Goal: Task Accomplishment & Management: Manage account settings

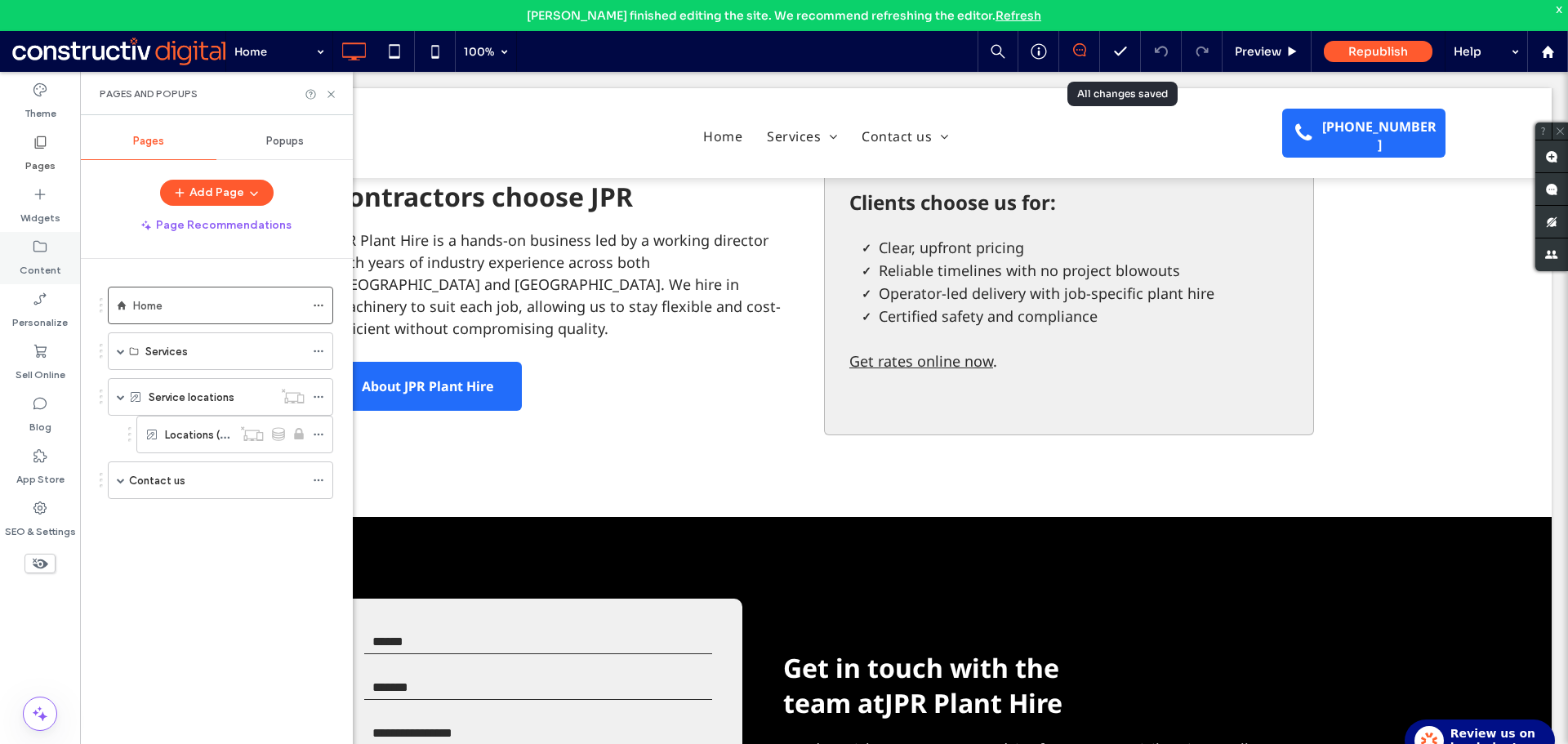
click at [42, 260] on label "Content" at bounding box center [39, 266] width 41 height 23
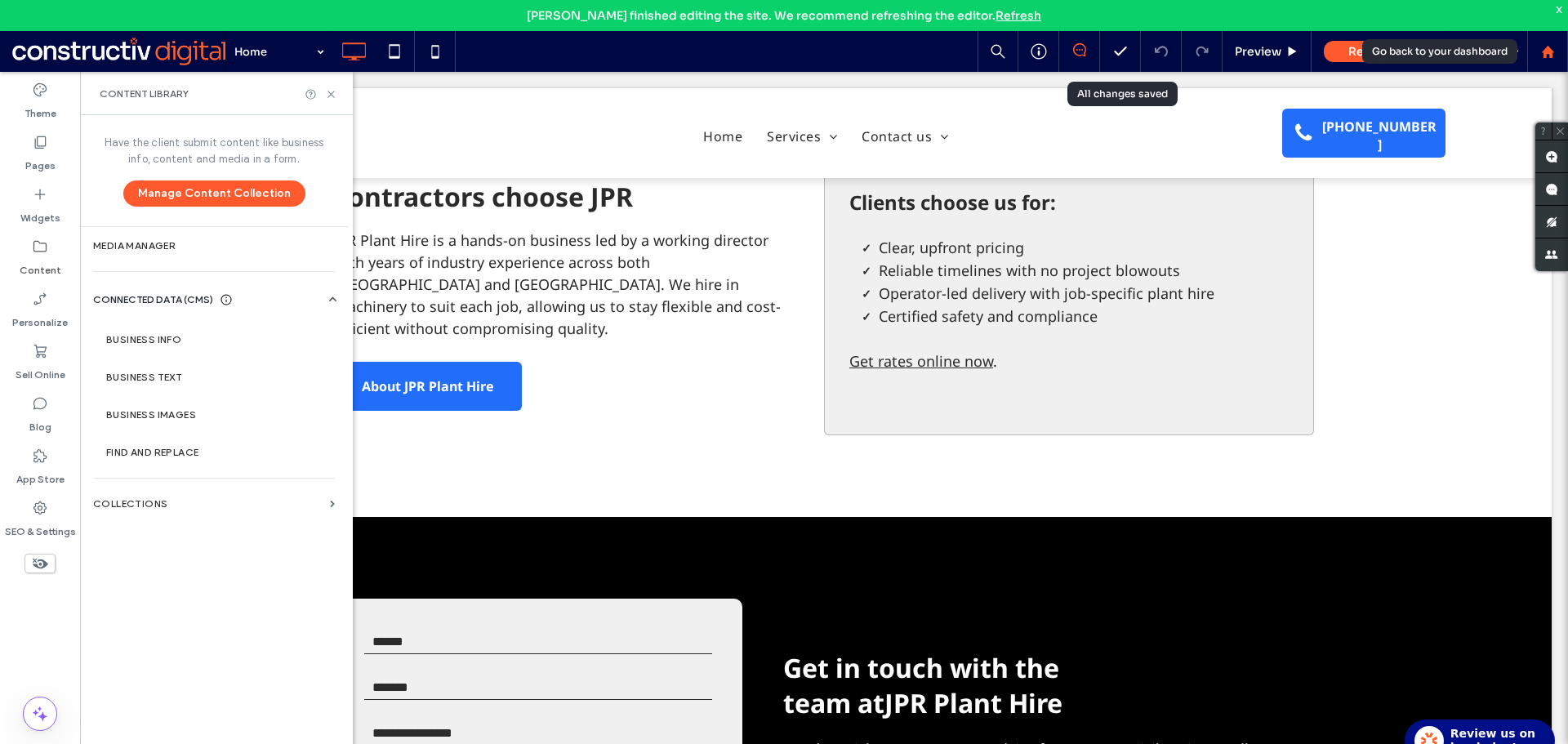
click at [1542, 52] on use at bounding box center [1546, 51] width 12 height 12
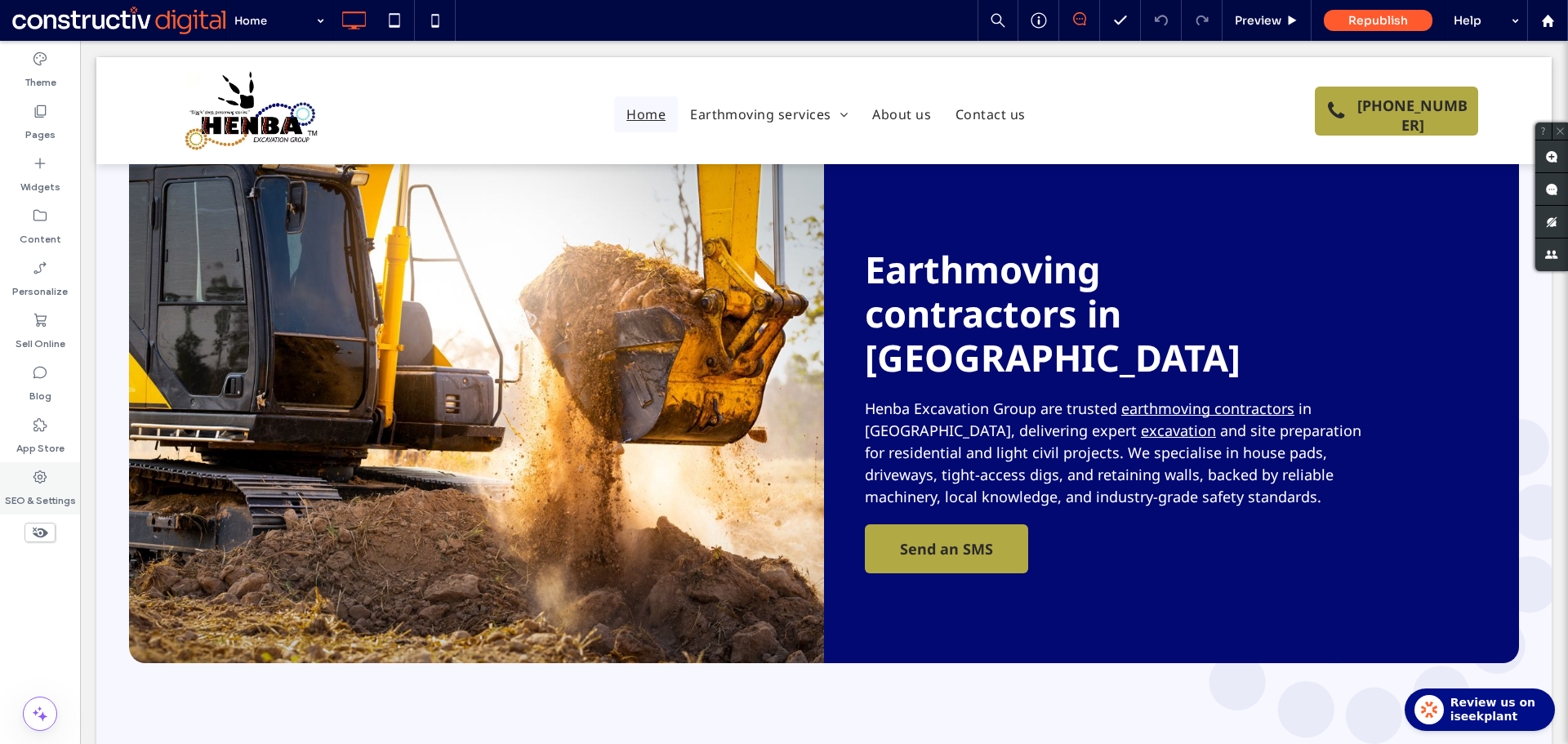
click at [53, 491] on label "SEO & Settings" at bounding box center [40, 496] width 71 height 23
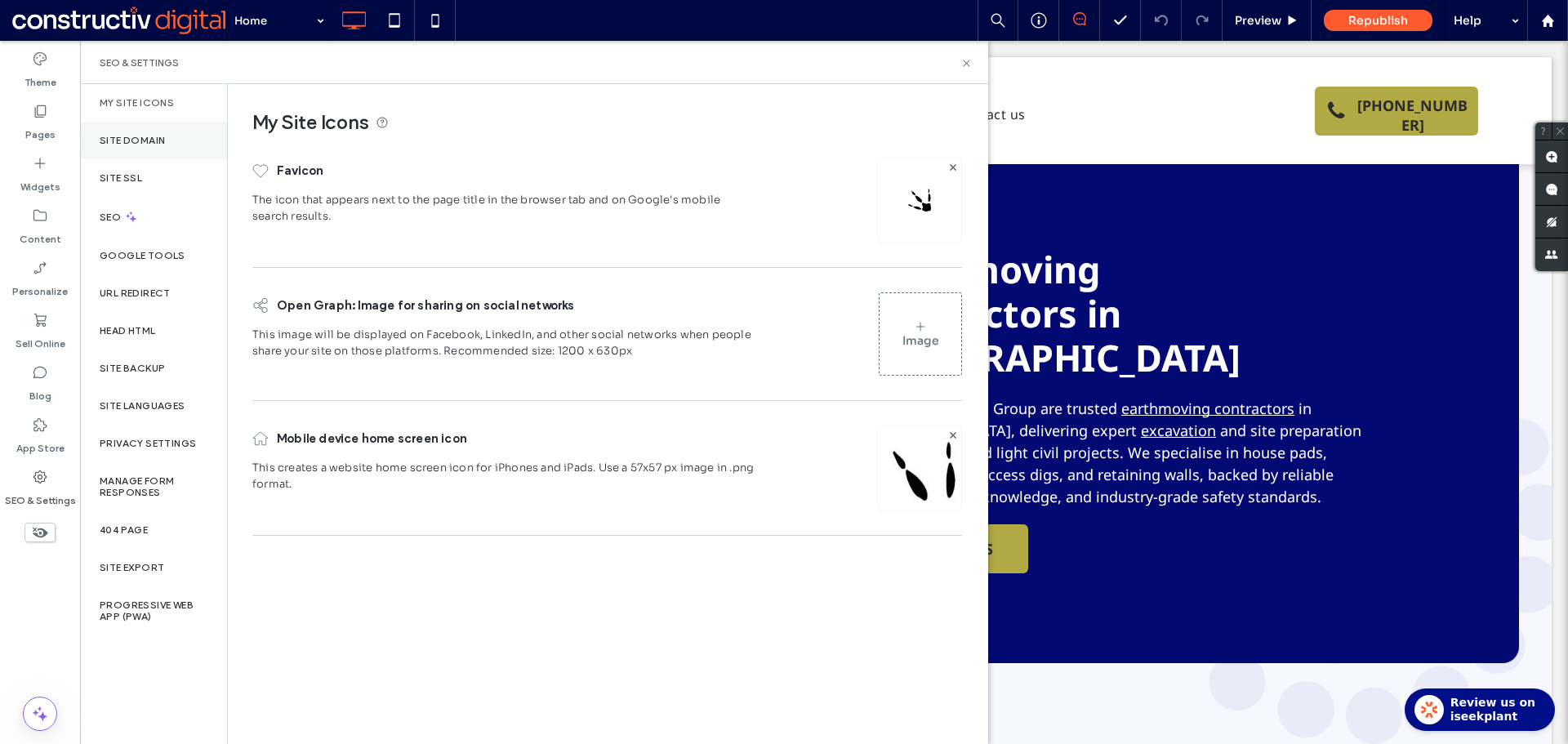
click at [150, 154] on div "Site Domain" at bounding box center [153, 140] width 147 height 37
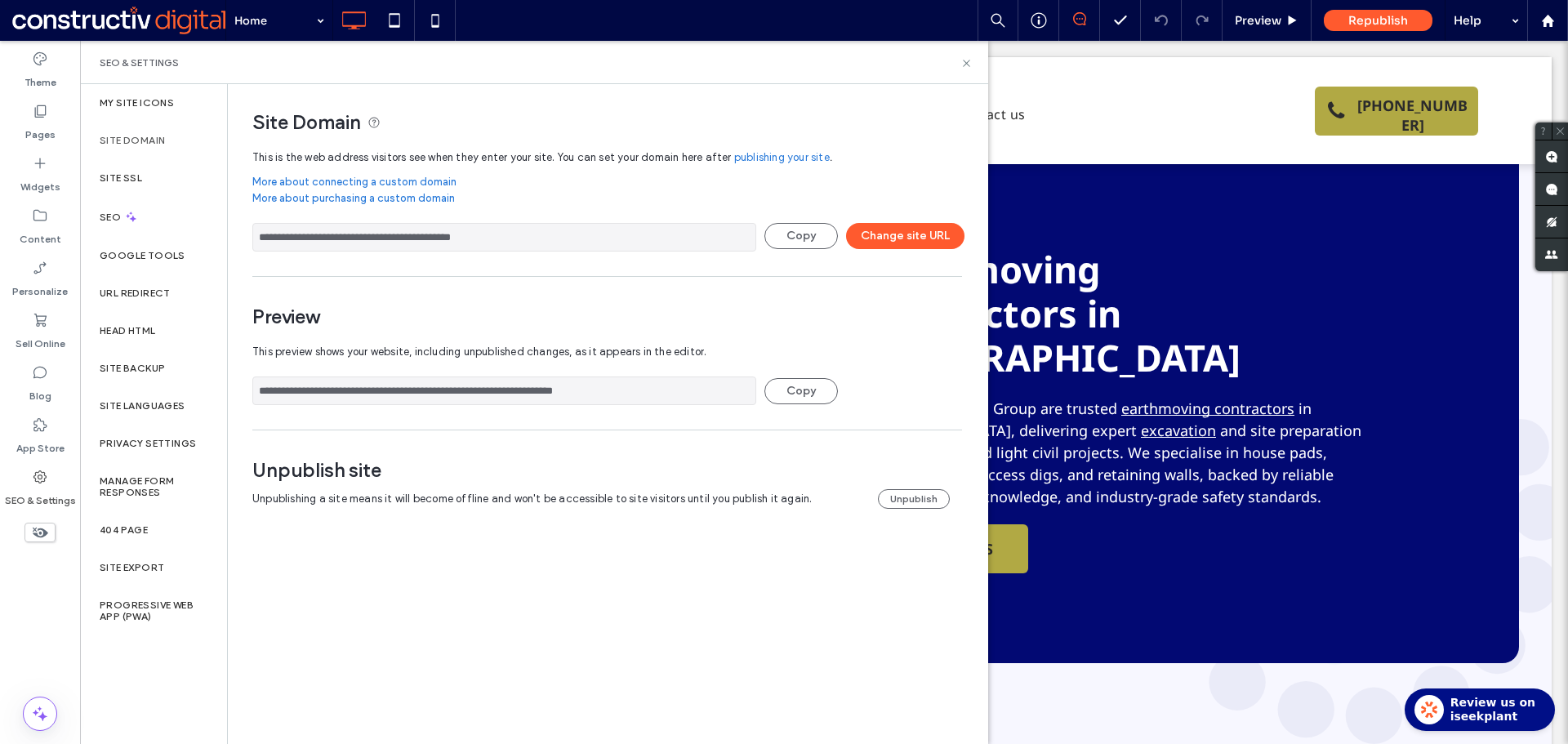
click at [538, 392] on input "**********" at bounding box center [504, 390] width 504 height 29
click at [51, 129] on label "Pages" at bounding box center [39, 131] width 30 height 23
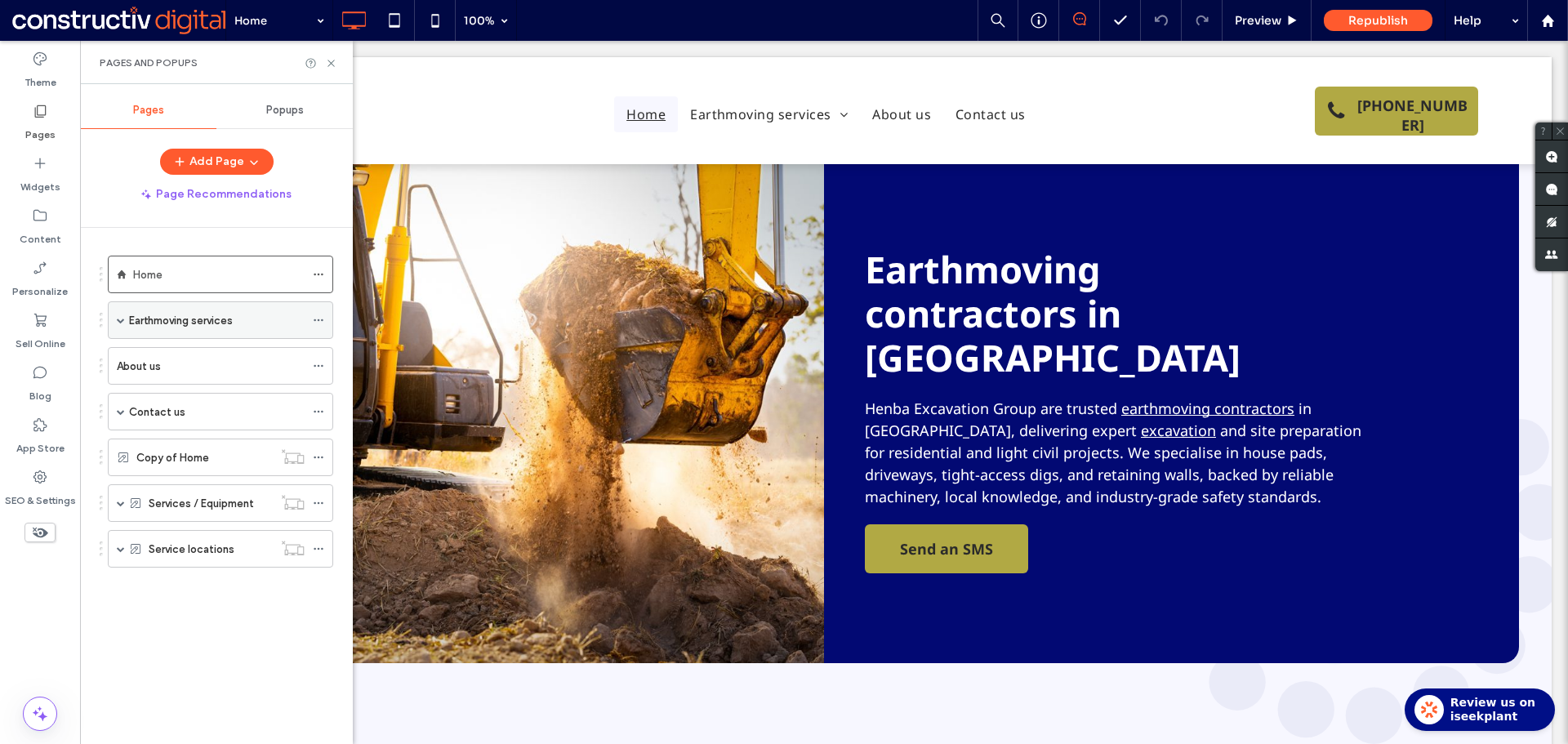
click at [207, 327] on label "Earthmoving services" at bounding box center [181, 320] width 104 height 29
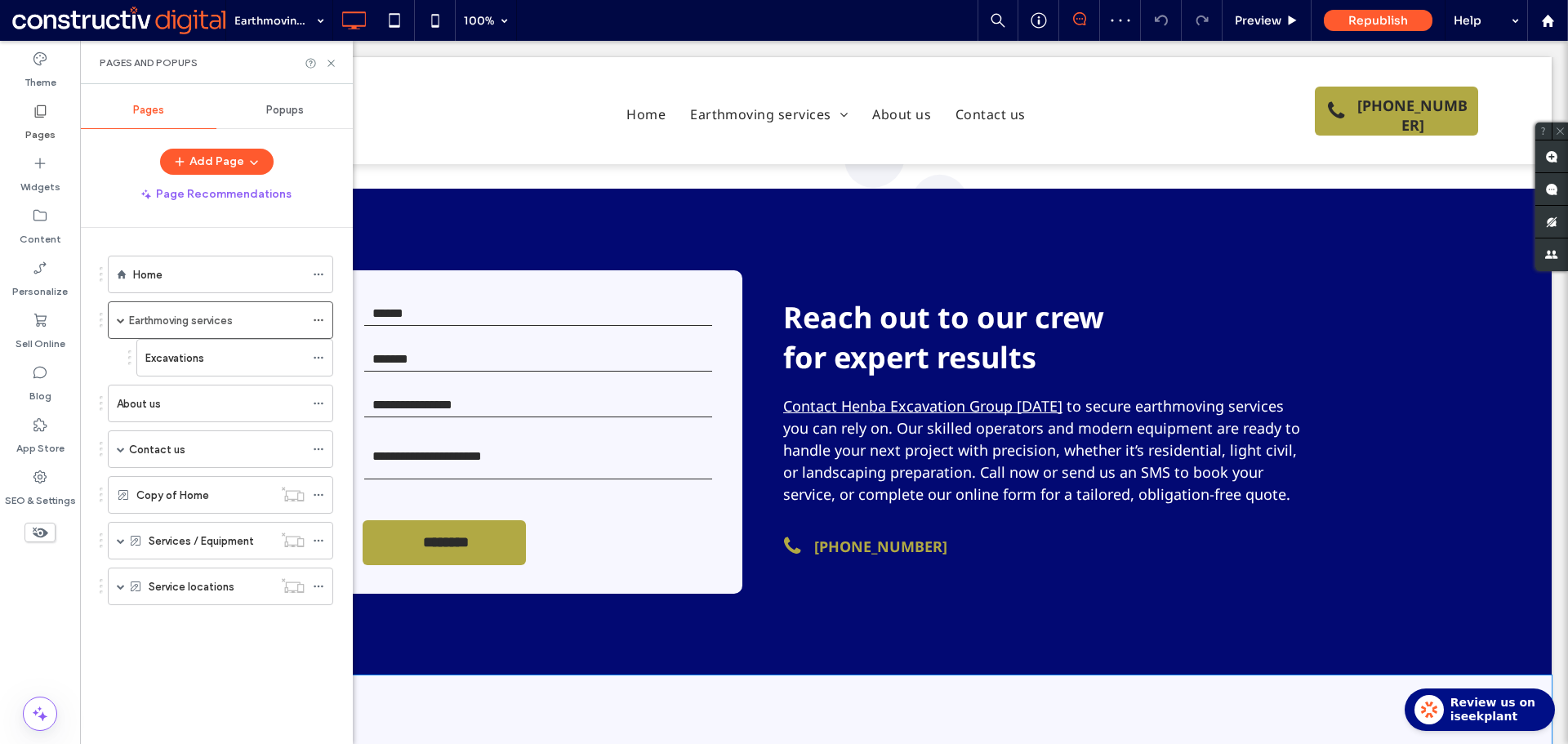
scroll to position [2368, 0]
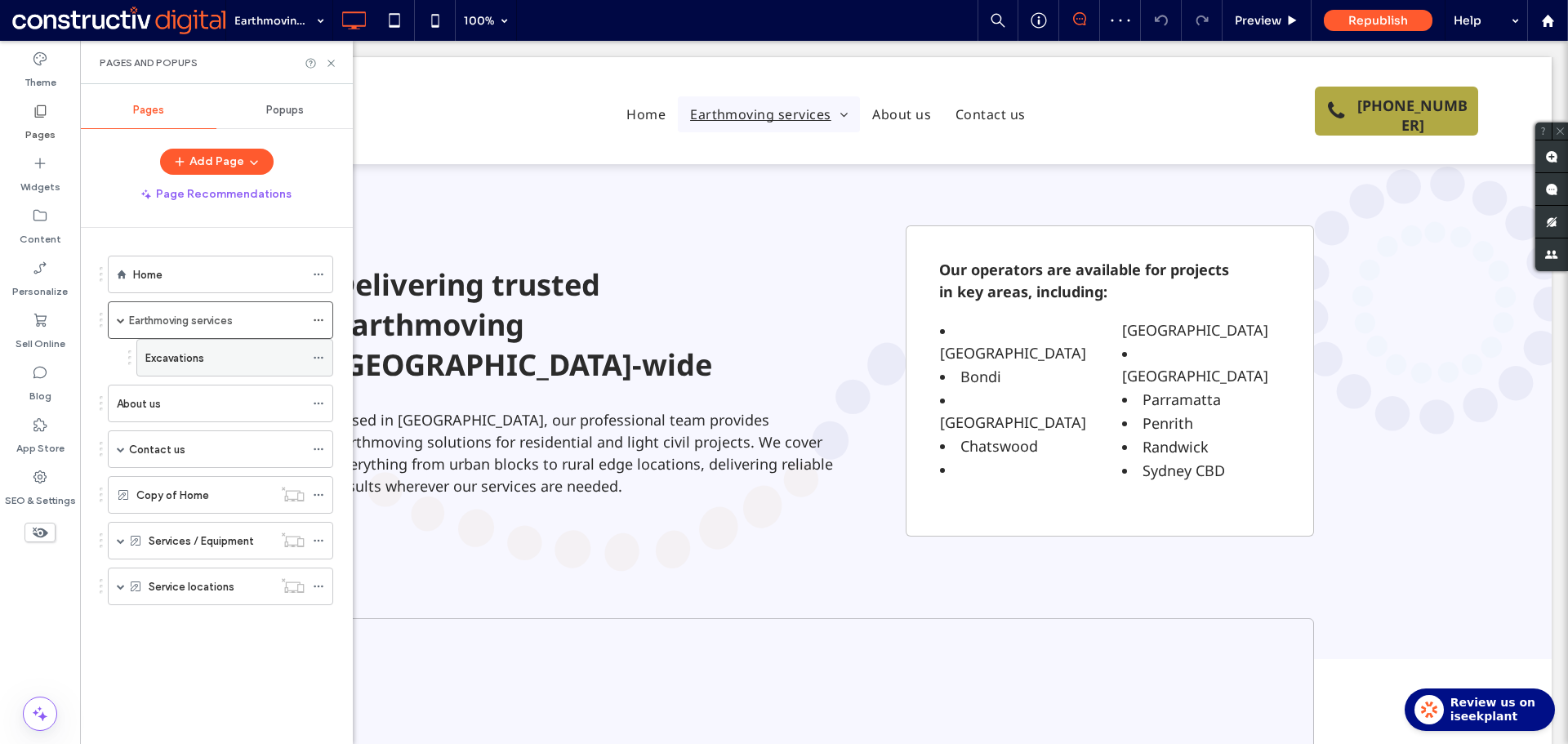
click at [219, 363] on div "Excavations" at bounding box center [225, 358] width 160 height 18
click at [213, 405] on div "About us" at bounding box center [210, 403] width 187 height 18
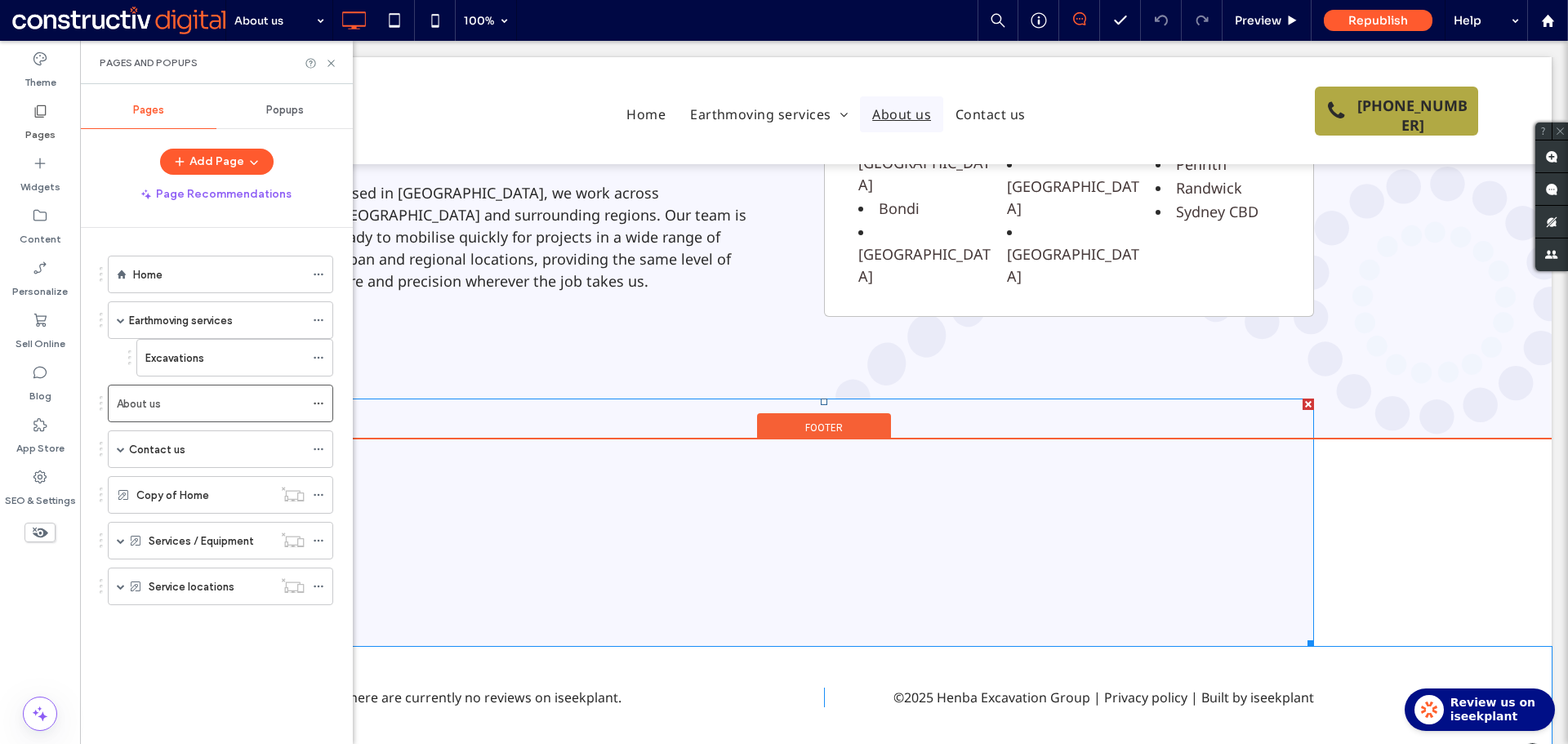
scroll to position [2401, 0]
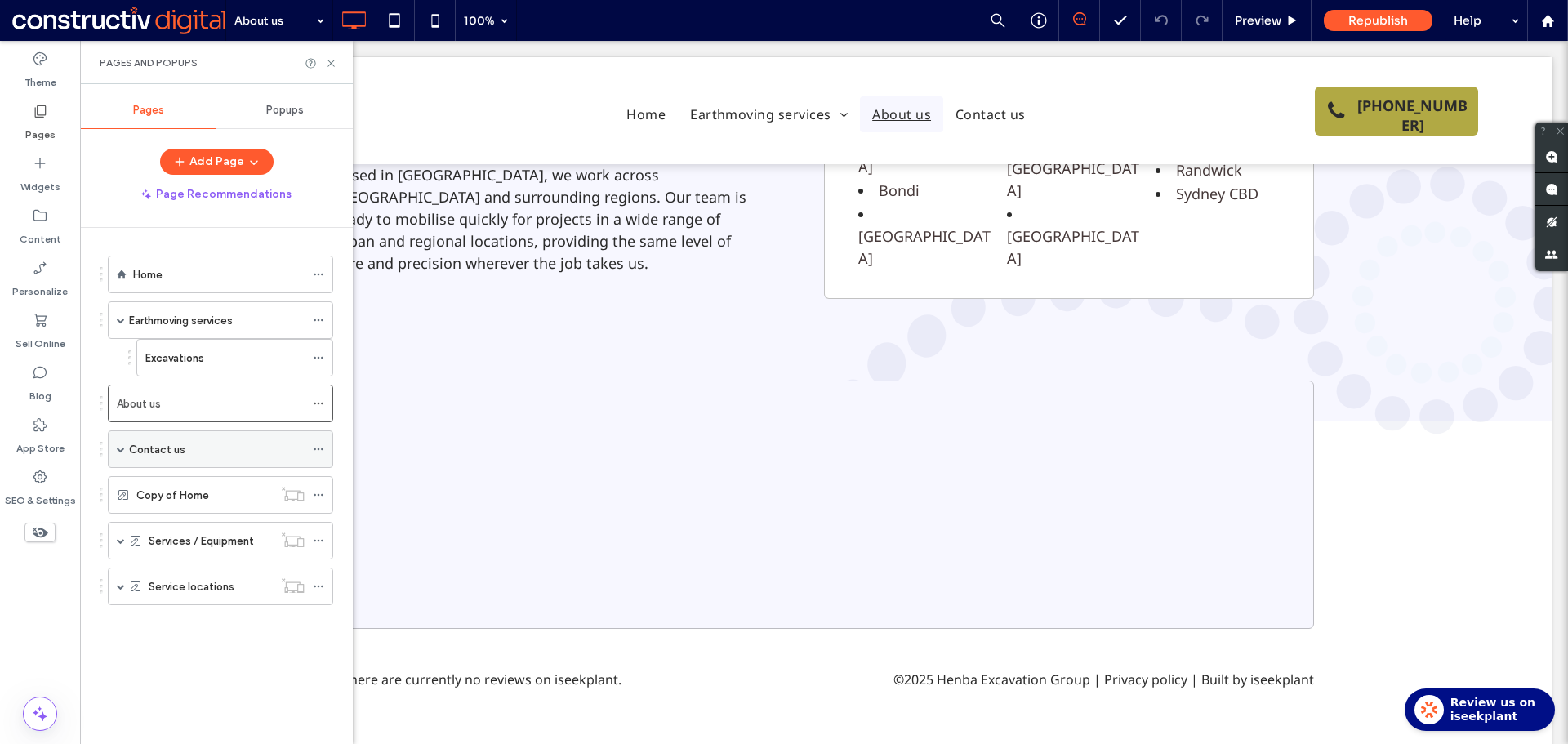
click at [199, 453] on div "Contact us" at bounding box center [216, 449] width 176 height 18
click at [187, 569] on div "Contact us 100% Preview Republish Help Site Comments Team & Clients Automate ne…" at bounding box center [784, 372] width 1568 height 744
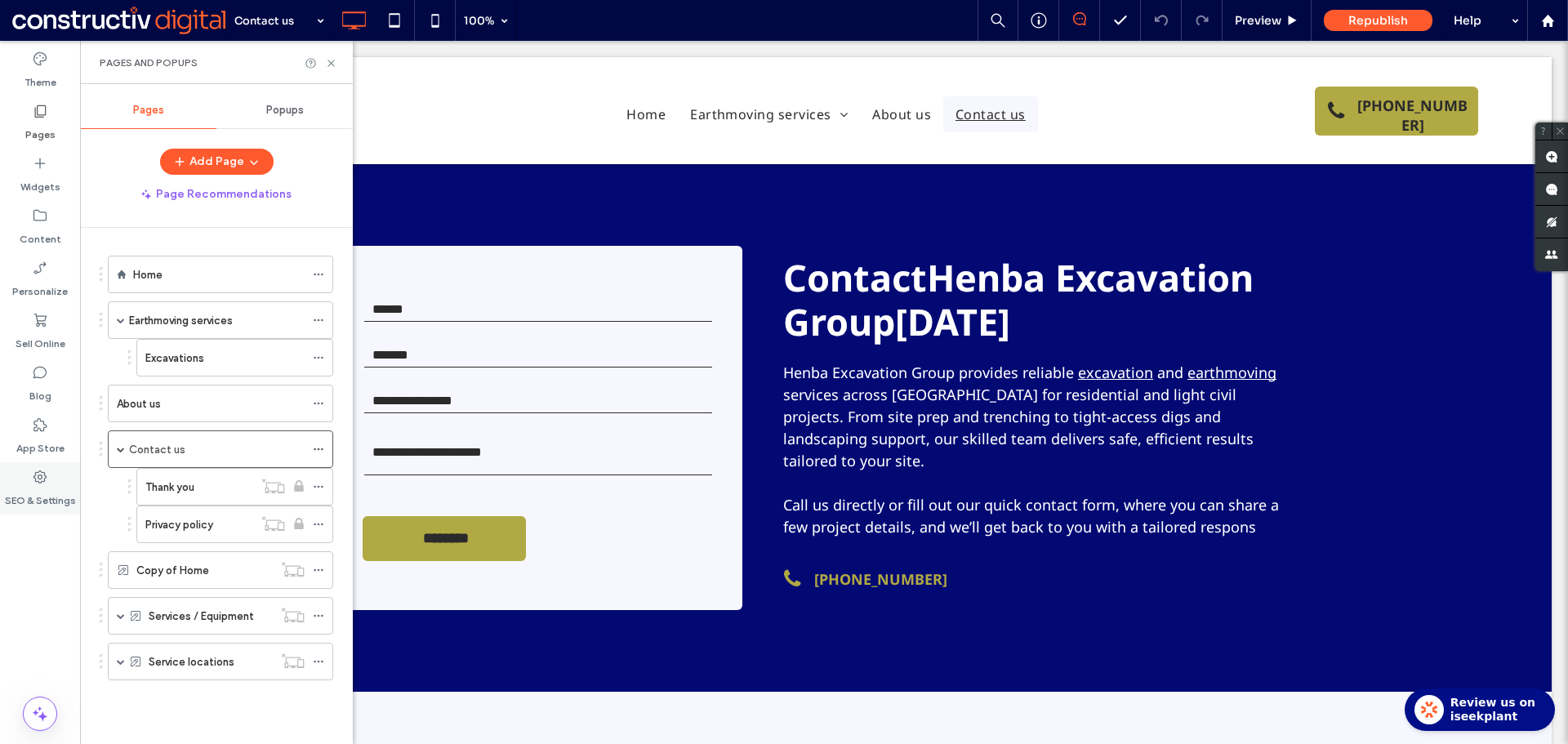
click at [47, 478] on icon at bounding box center [39, 476] width 16 height 16
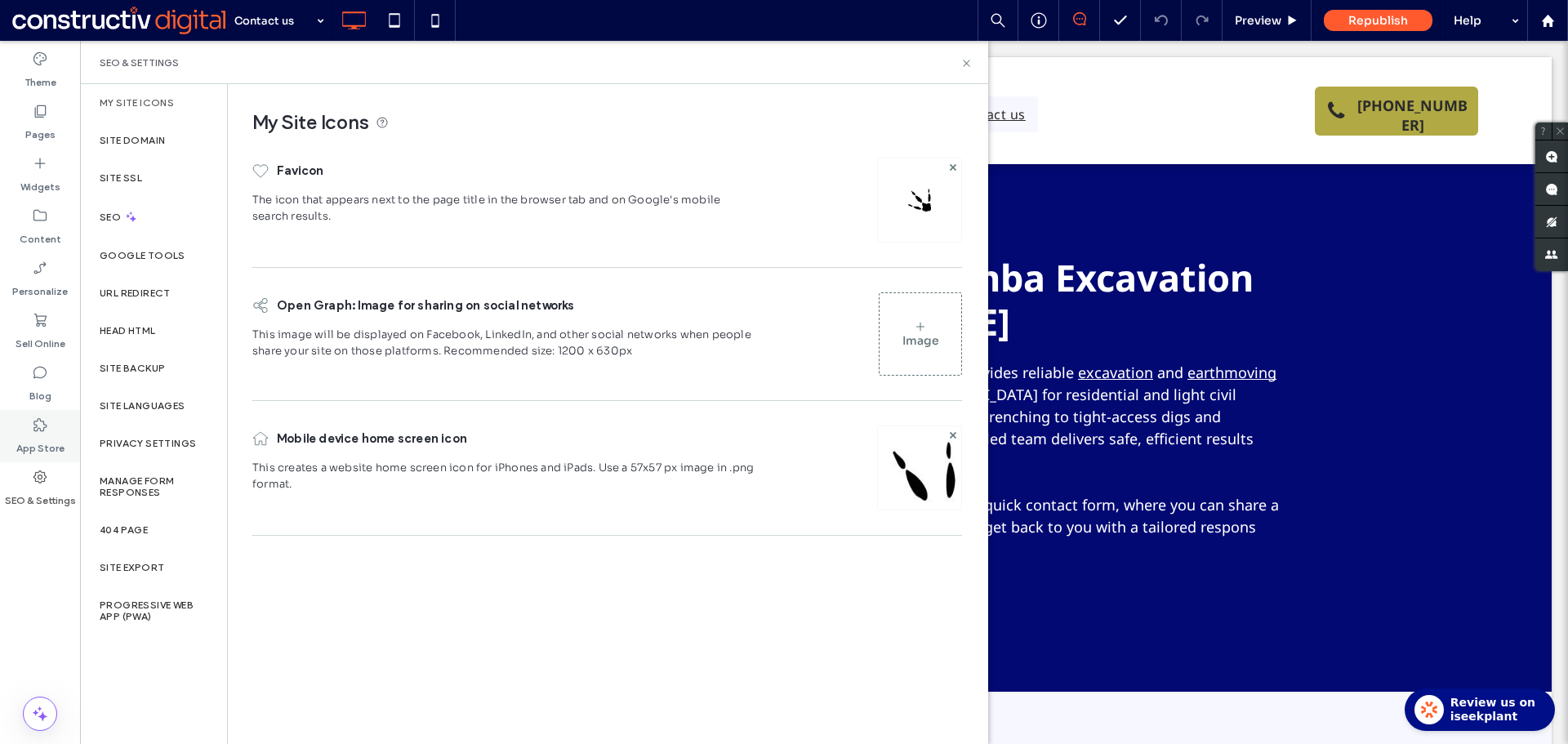
click at [47, 436] on label "App Store" at bounding box center [40, 444] width 48 height 23
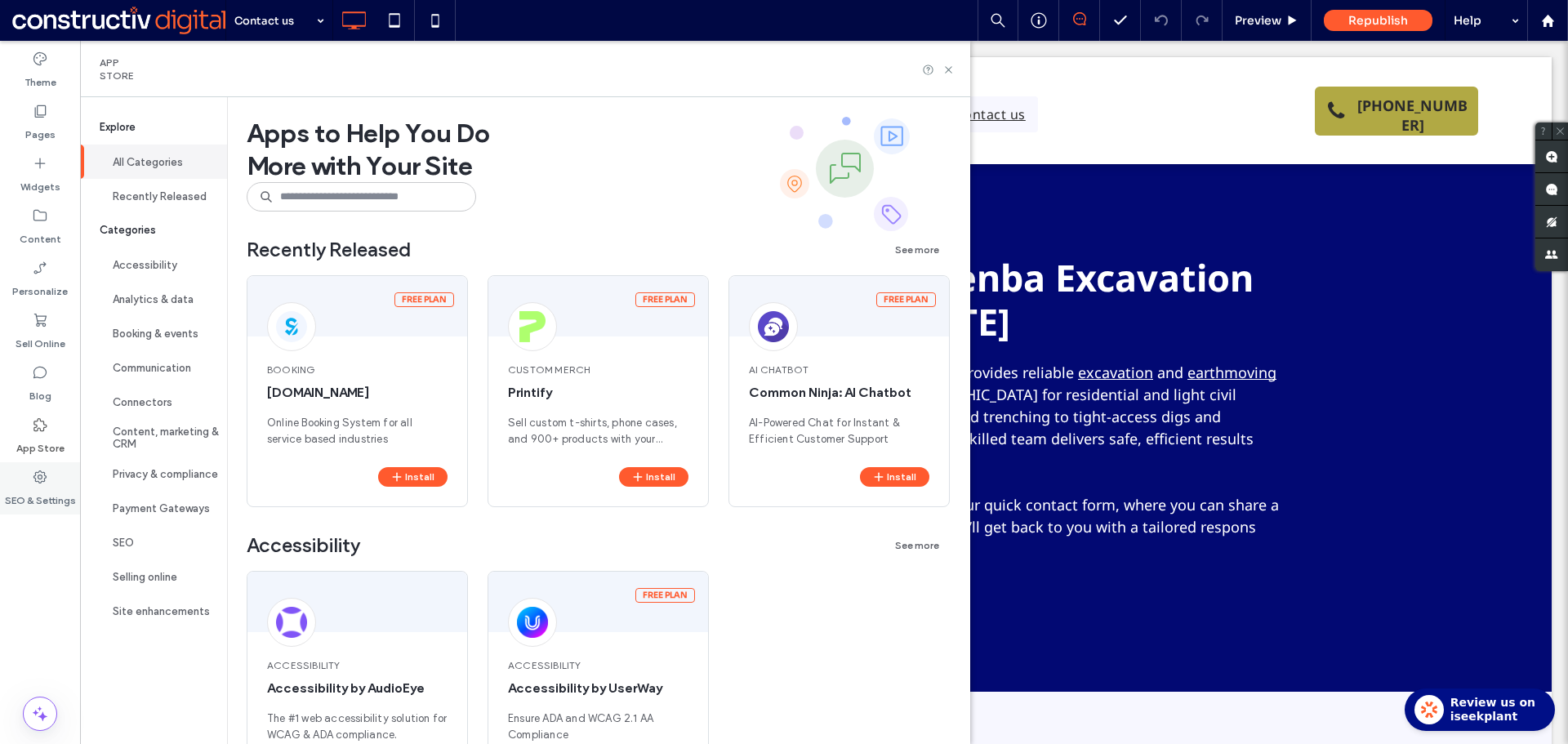
click at [34, 490] on label "SEO & Settings" at bounding box center [40, 496] width 71 height 23
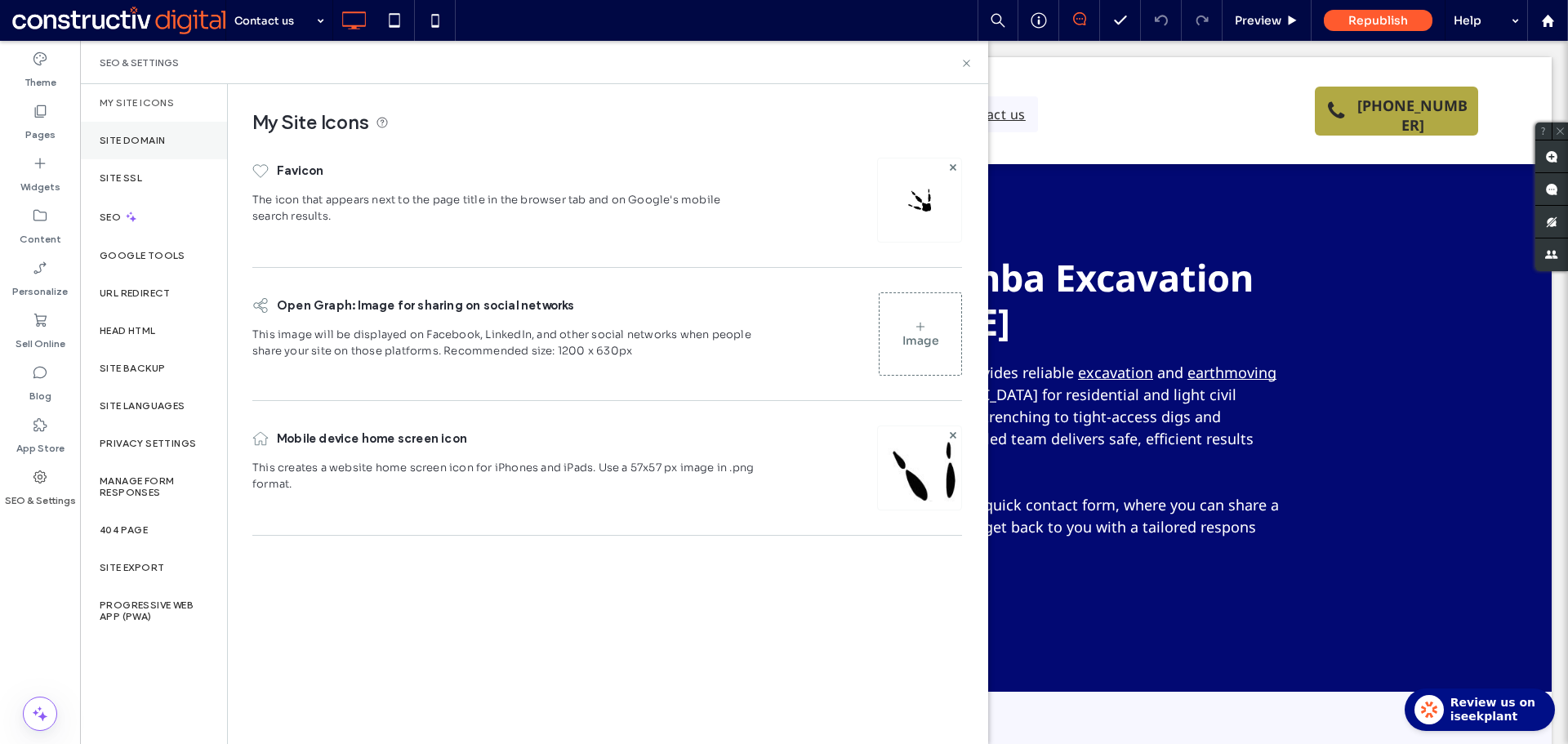
click at [154, 143] on label "Site Domain" at bounding box center [133, 140] width 65 height 12
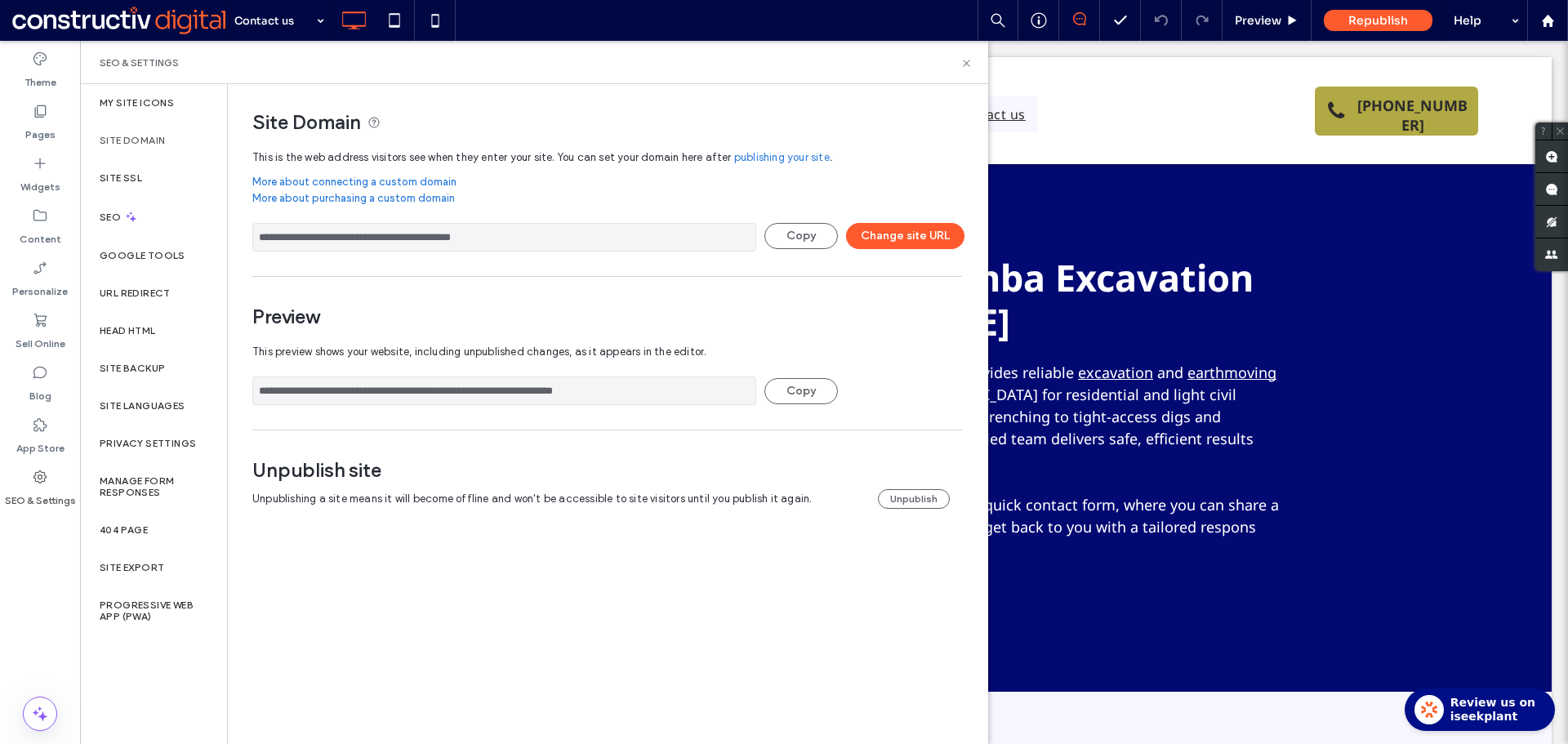
click at [381, 386] on input "**********" at bounding box center [504, 390] width 504 height 29
